Goal: Task Accomplishment & Management: Use online tool/utility

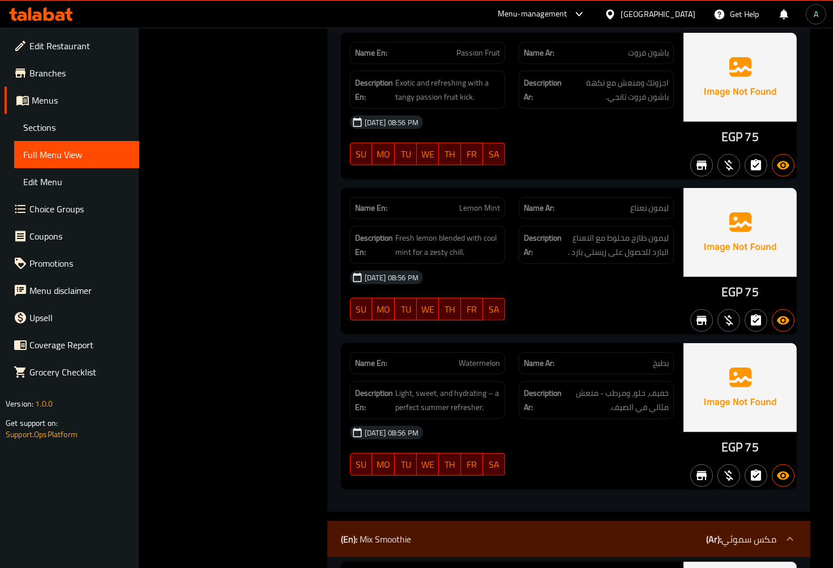
scroll to position [9435, 0]
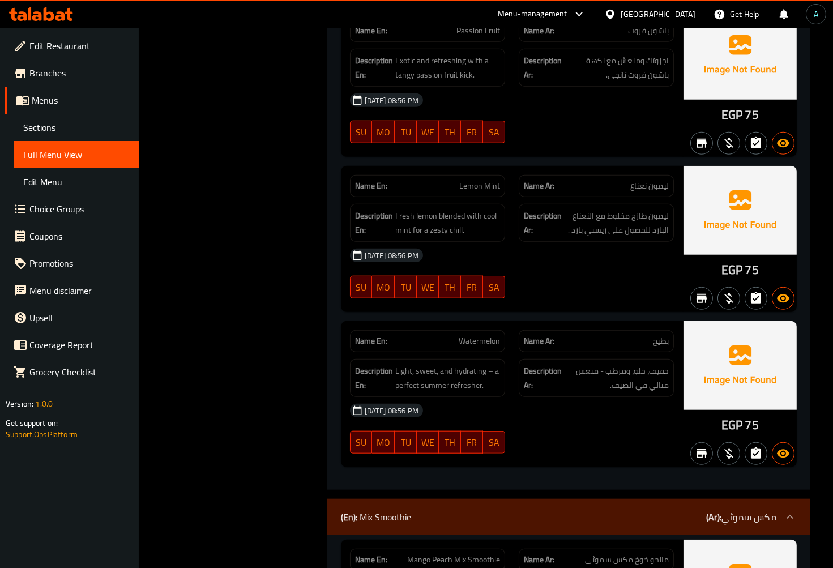
click at [466, 330] on div "Name En: Watermelon" at bounding box center [427, 341] width 155 height 22
click at [468, 330] on div "Name En: Watermelon" at bounding box center [427, 341] width 155 height 22
copy span "Watermelon"
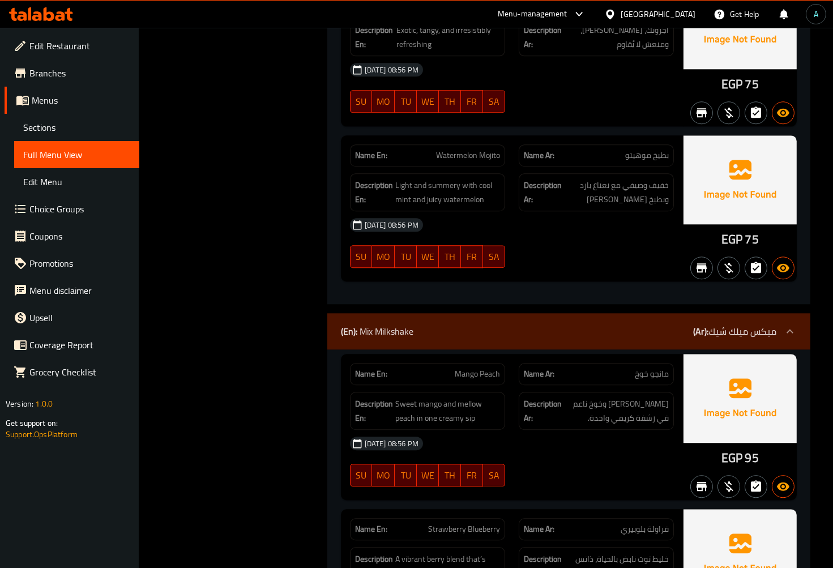
scroll to position [12600, 0]
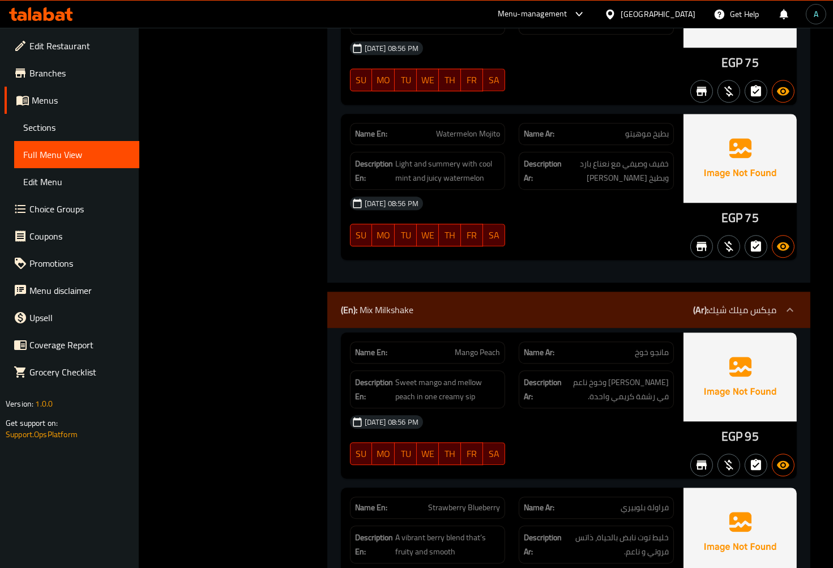
click at [484, 346] on span "Mango Peach" at bounding box center [477, 352] width 45 height 12
copy span "Mango Peach"
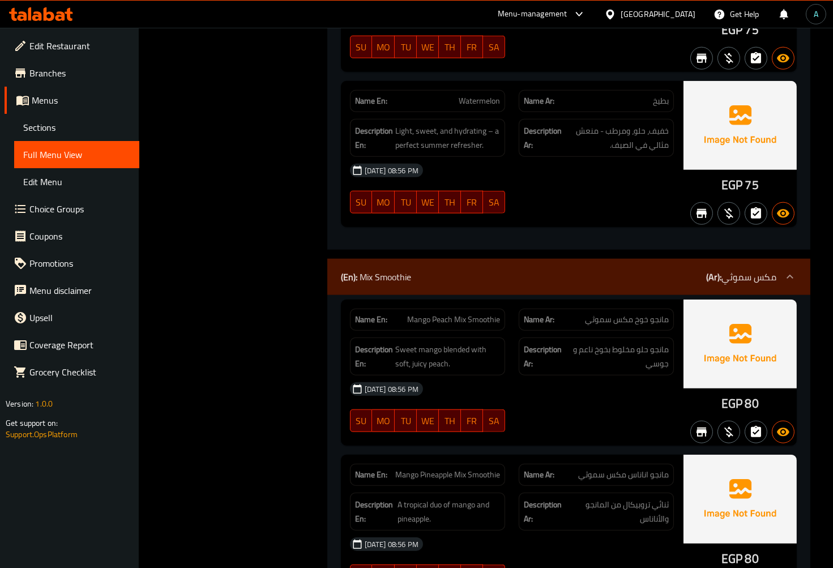
scroll to position [12622, 0]
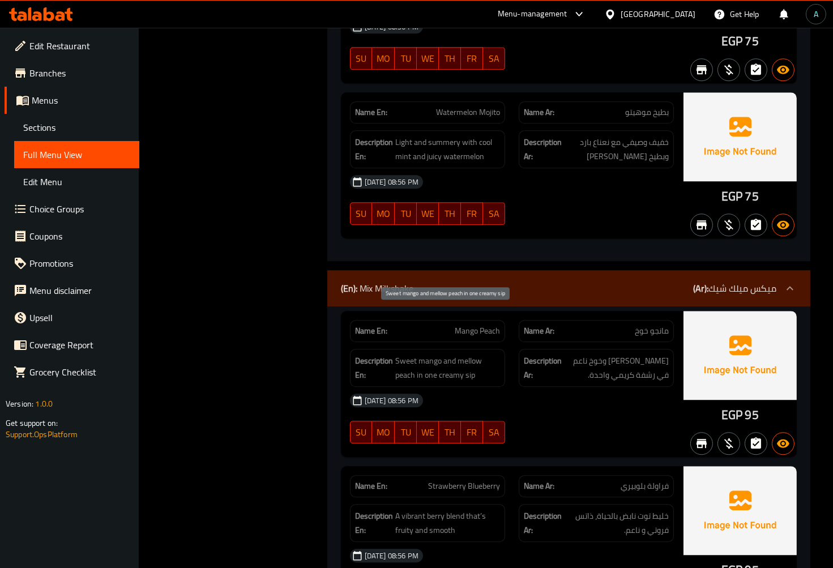
click at [443, 354] on span "Sweet mango and mellow peach in one creamy sip" at bounding box center [447, 368] width 105 height 28
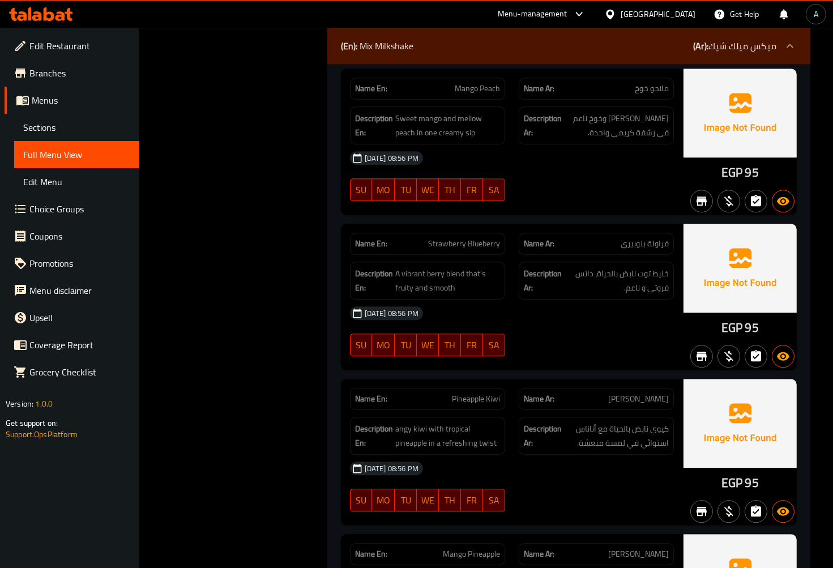
scroll to position [12937, 0]
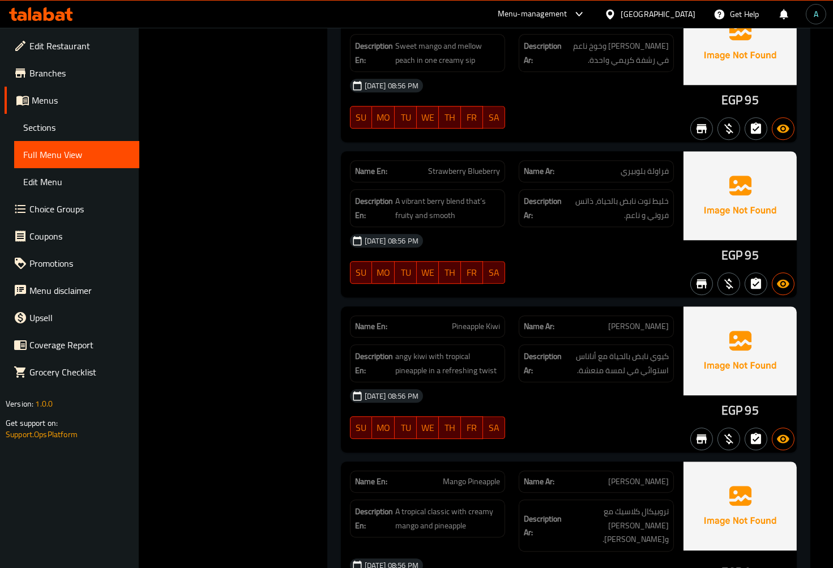
click at [474, 320] on span "Pineapple Kiwi" at bounding box center [476, 326] width 48 height 12
copy span "Pineapple Kiwi"
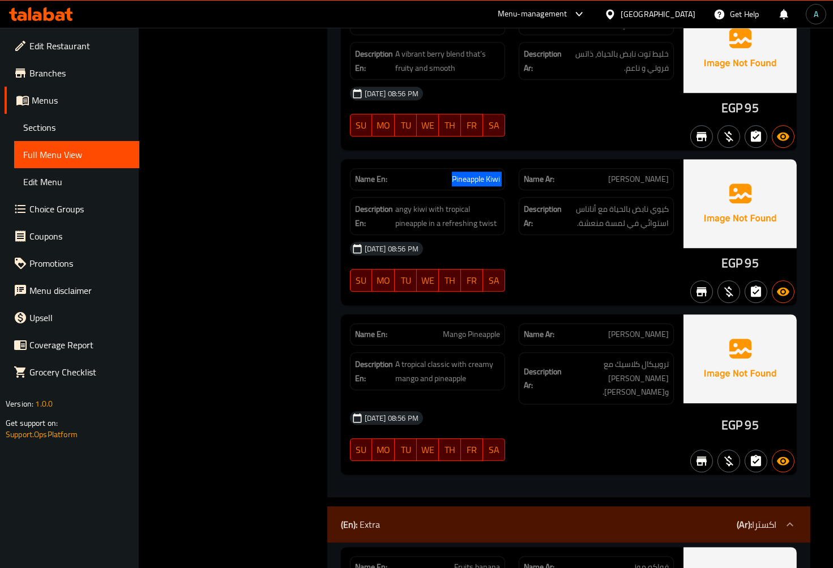
scroll to position [13062, 0]
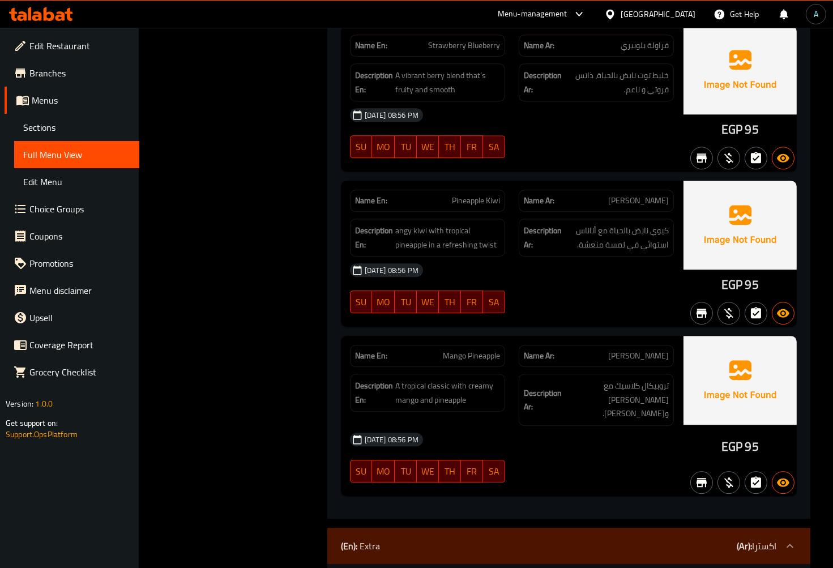
click at [561, 426] on div "[DATE] 08:56 PM SU MO TU WE TH FR SA" at bounding box center [511, 457] width 337 height 63
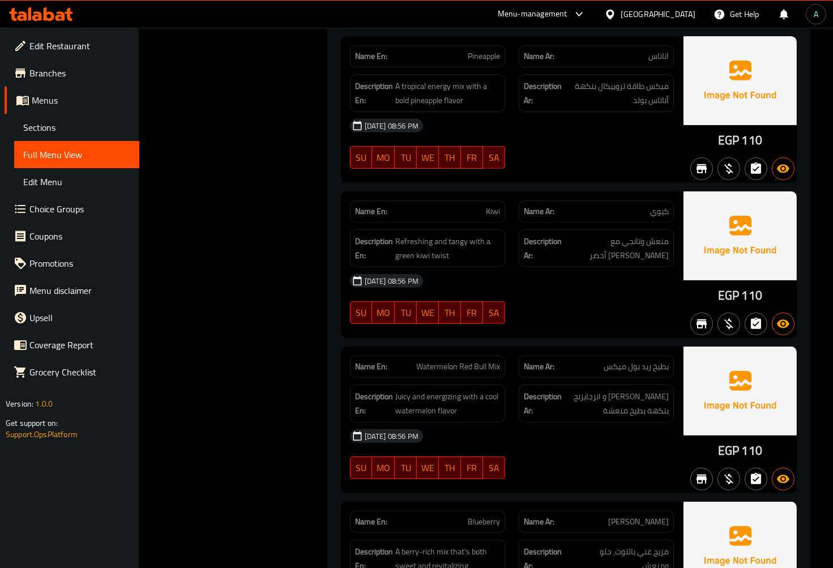
scroll to position [16031, 0]
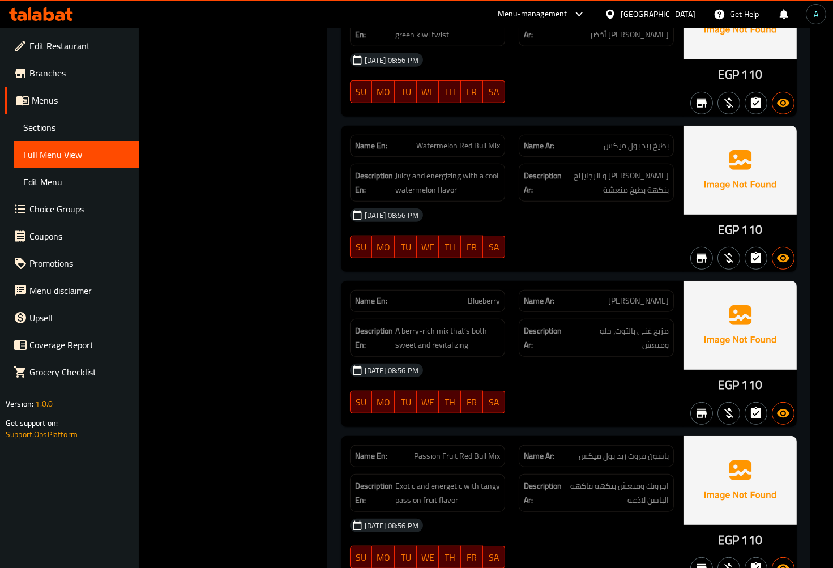
click at [547, 363] on div "Name En: Blueberry Name Ar: [PERSON_NAME] Description En: A berry-rich mix that…" at bounding box center [512, 354] width 342 height 146
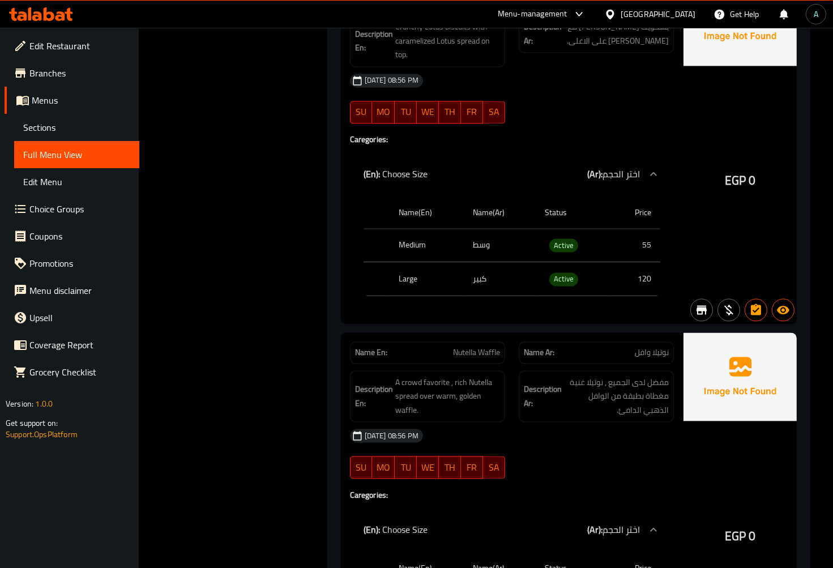
scroll to position [0, 0]
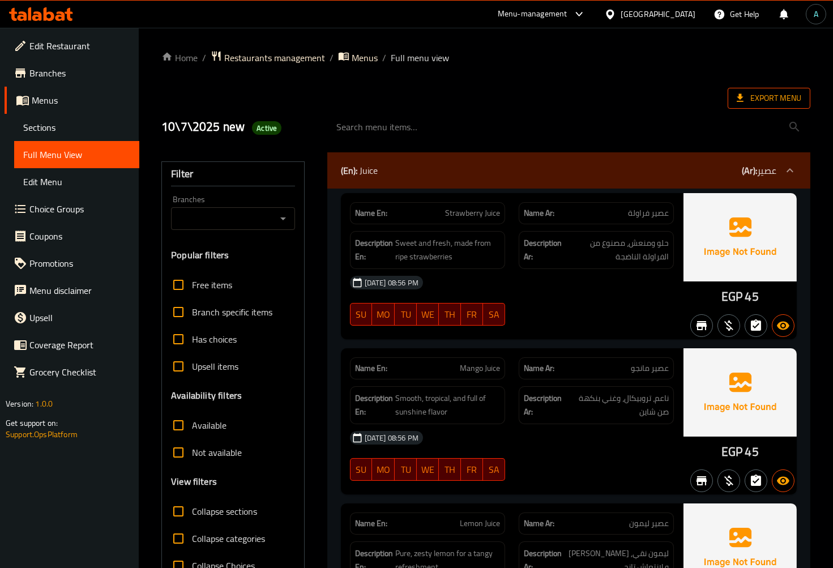
click at [748, 96] on span "Export Menu" at bounding box center [769, 98] width 65 height 14
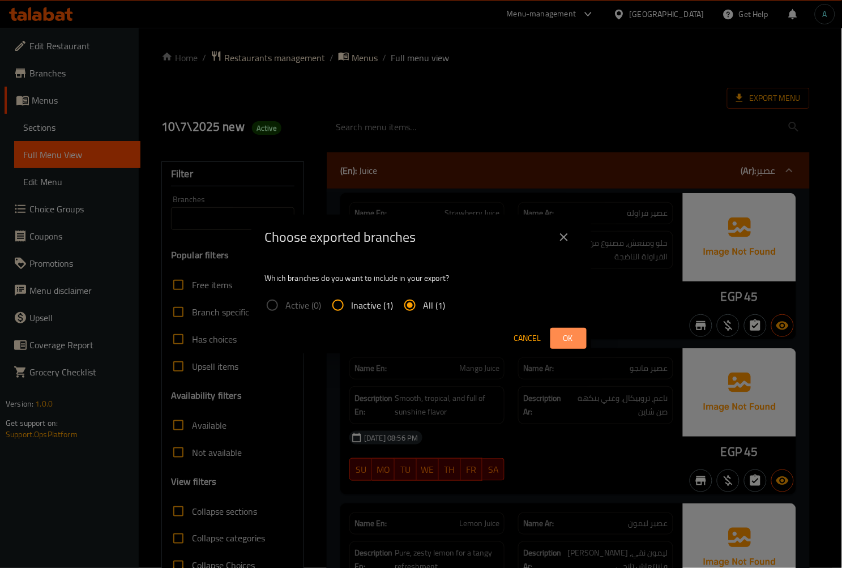
click at [560, 343] on span "Ok" at bounding box center [568, 338] width 18 height 14
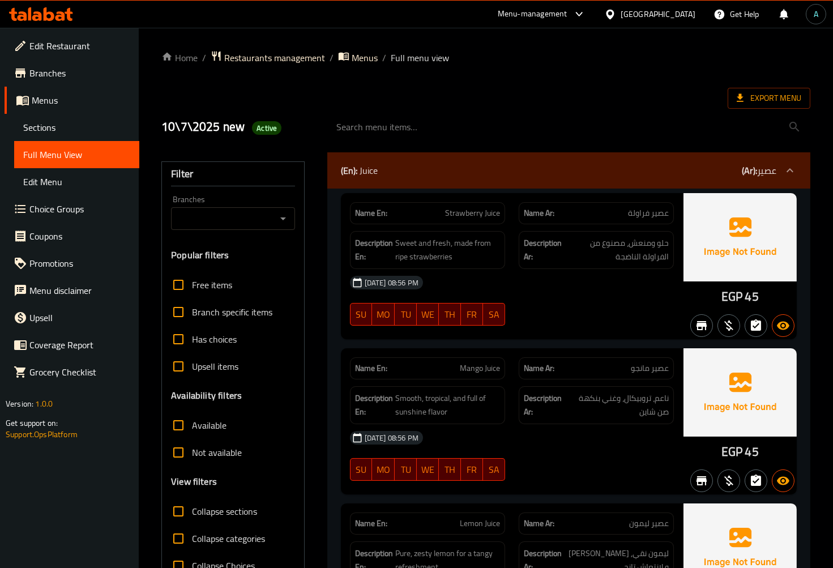
click at [222, 100] on div "Export Menu" at bounding box center [485, 98] width 649 height 21
click at [283, 108] on div "10\7\2025 new Active" at bounding box center [237, 127] width 165 height 50
click at [102, 546] on div "Edit Restaurant Branches Menus Sections Full Menu View Edit Menu Choice Groups …" at bounding box center [69, 312] width 139 height 568
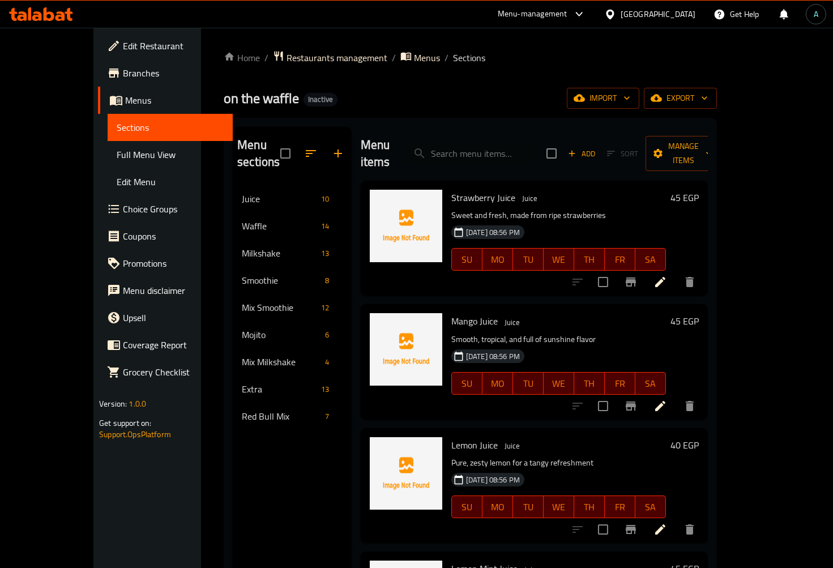
click at [535, 144] on input "search" at bounding box center [471, 154] width 134 height 20
paste input "Pineapple Kiwi"
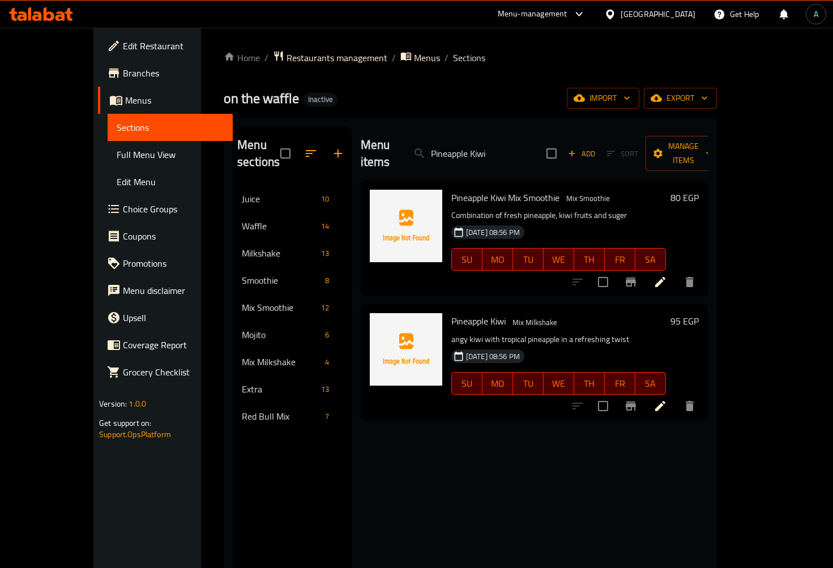
type input "Pineapple Kiwi"
click at [676, 396] on li at bounding box center [660, 406] width 32 height 20
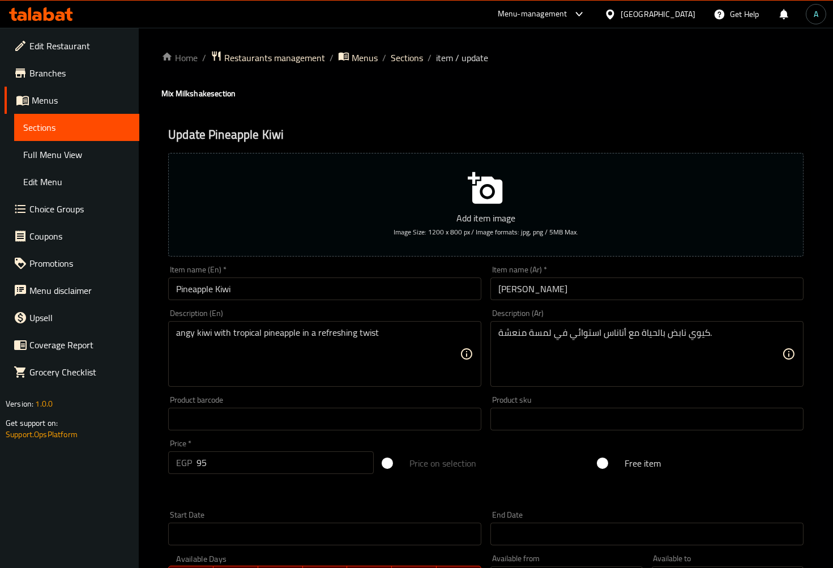
click at [174, 335] on div "angy kiwi with tropical pineapple in a refreshing twist Description (En)" at bounding box center [324, 354] width 313 height 66
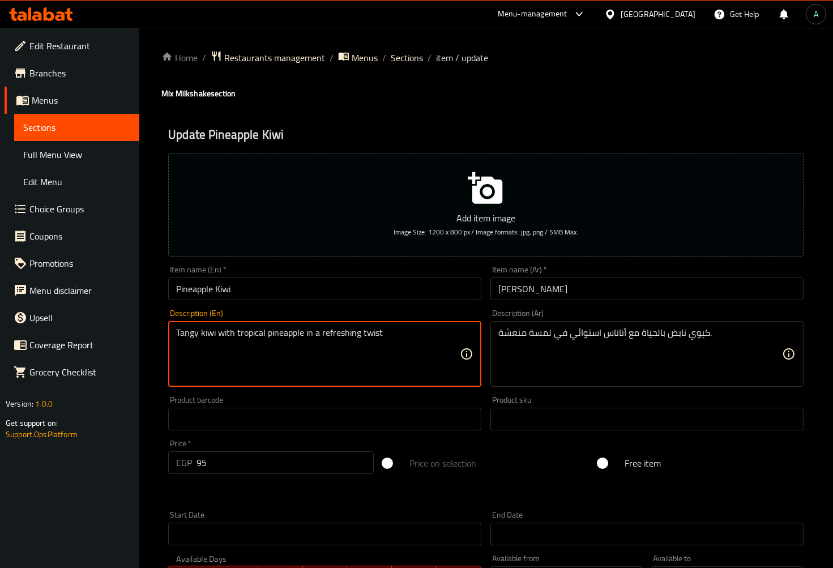
click at [237, 365] on textarea "Tangy kiwi with tropical pineapple in a refreshing twist" at bounding box center [318, 354] width 284 height 54
drag, startPoint x: 217, startPoint y: 337, endPoint x: 432, endPoint y: 341, distance: 214.6
click at [432, 341] on textarea "Tangy kiwi with tropical pineapple in a refreshing twist" at bounding box center [318, 354] width 284 height 54
click at [247, 341] on textarea "Tangy kiwi with tropical pineapple in a refreshing twist" at bounding box center [318, 354] width 284 height 54
type textarea "Tangy kiwi with tropical pineapple in a refreshing twist"
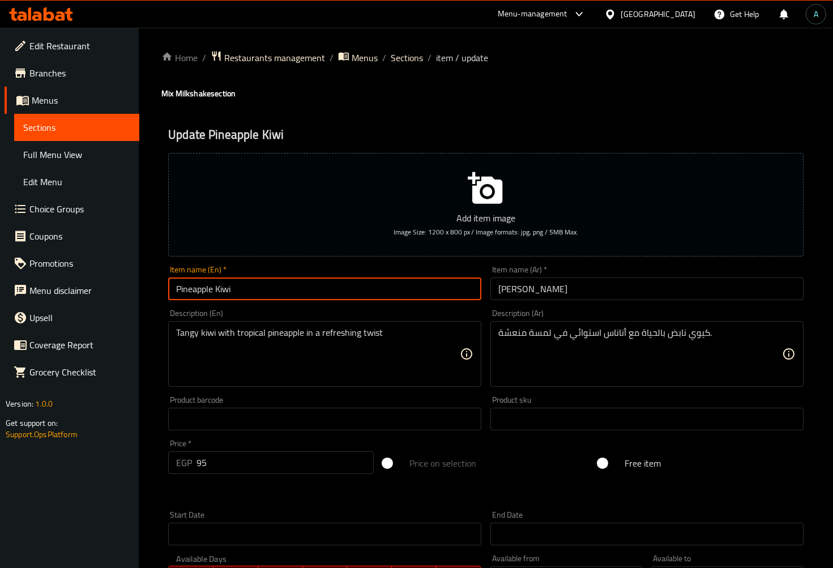
click at [307, 291] on input "Pineapple Kiwi" at bounding box center [324, 288] width 313 height 23
